Goal: Book appointment/travel/reservation

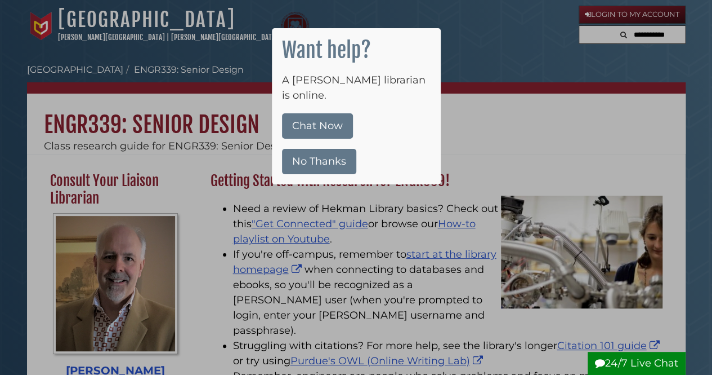
click at [320, 150] on button "No Thanks" at bounding box center [319, 161] width 74 height 25
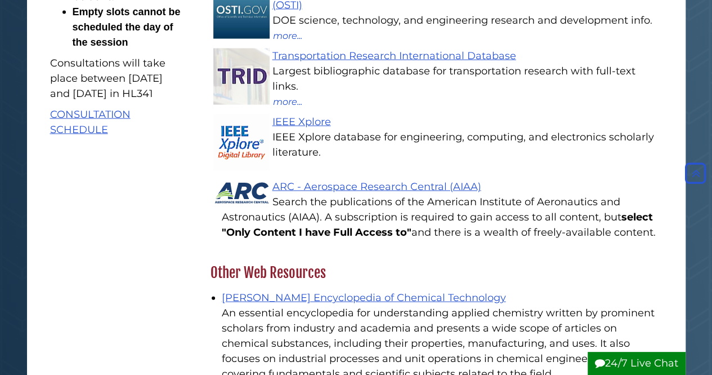
scroll to position [1139, 0]
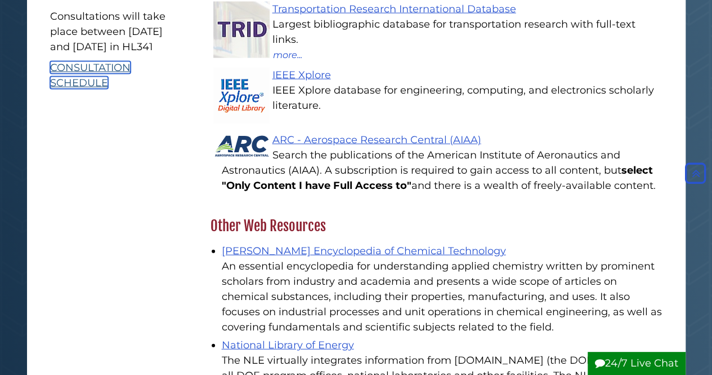
click at [87, 89] on link "CONSULTATION SCHEDULE" at bounding box center [90, 75] width 81 height 28
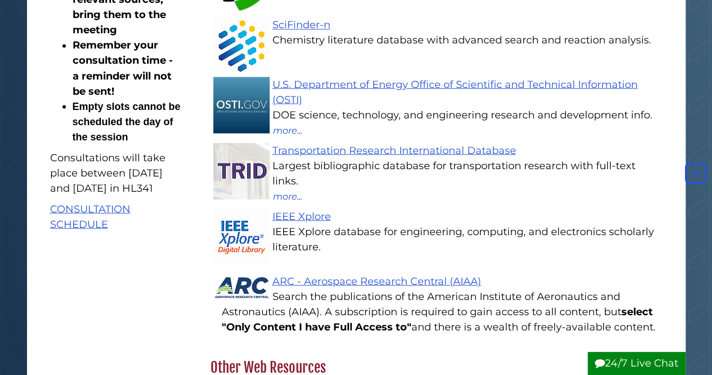
scroll to position [999, 0]
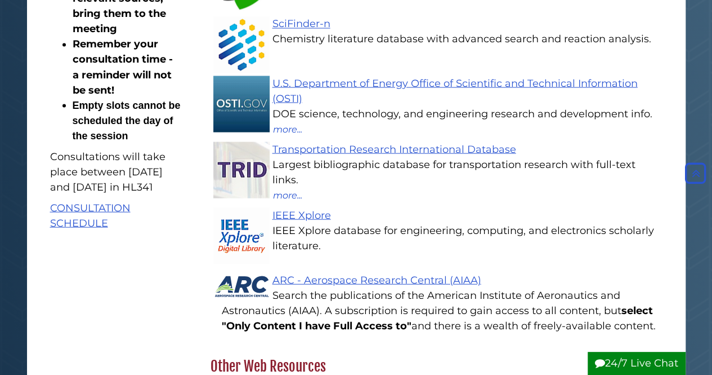
drag, startPoint x: 52, startPoint y: 186, endPoint x: 150, endPoint y: 231, distance: 108.1
click at [150, 194] on p "Consultations will take place between [DATE] and [DATE] in HL341" at bounding box center [115, 172] width 131 height 46
click at [124, 338] on div "Consult Your Liaison Librarian David Malone Email Me Contact: Hekman Library 32…" at bounding box center [356, 321] width 642 height 2298
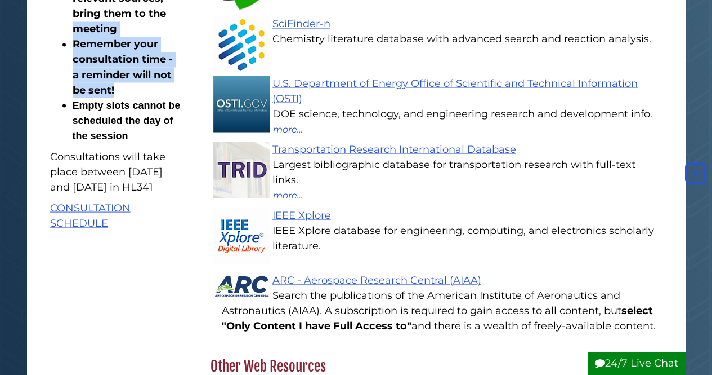
drag, startPoint x: 115, startPoint y: 117, endPoint x: 72, endPoint y: 64, distance: 68.0
click at [72, 64] on ul "ALL CONSULTATIONS WILL BE IN PERSON Sign up early to get the best spot! If the …" at bounding box center [115, 21] width 131 height 243
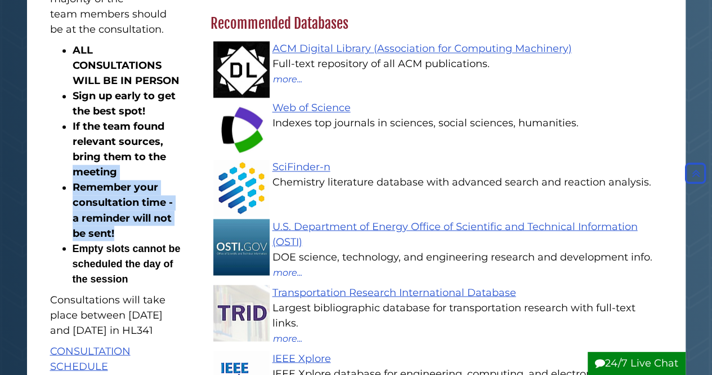
scroll to position [855, 0]
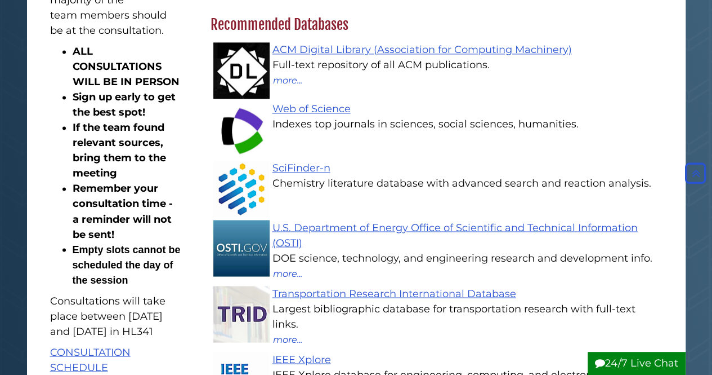
click at [72, 64] on ul "ALL CONSULTATIONS WILL BE IN PERSON Sign up early to get the best spot! If the …" at bounding box center [115, 165] width 131 height 243
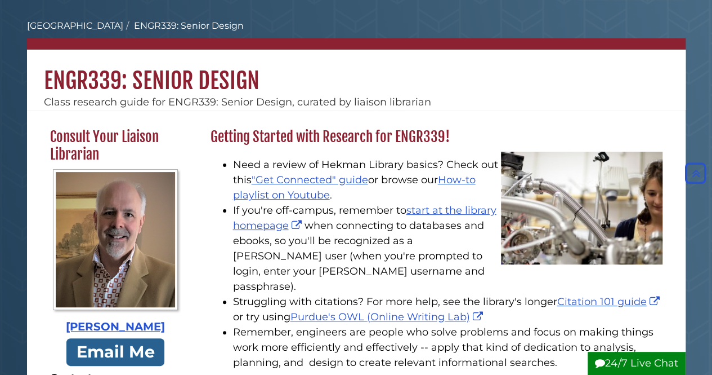
scroll to position [0, 0]
